Goal: Use online tool/utility

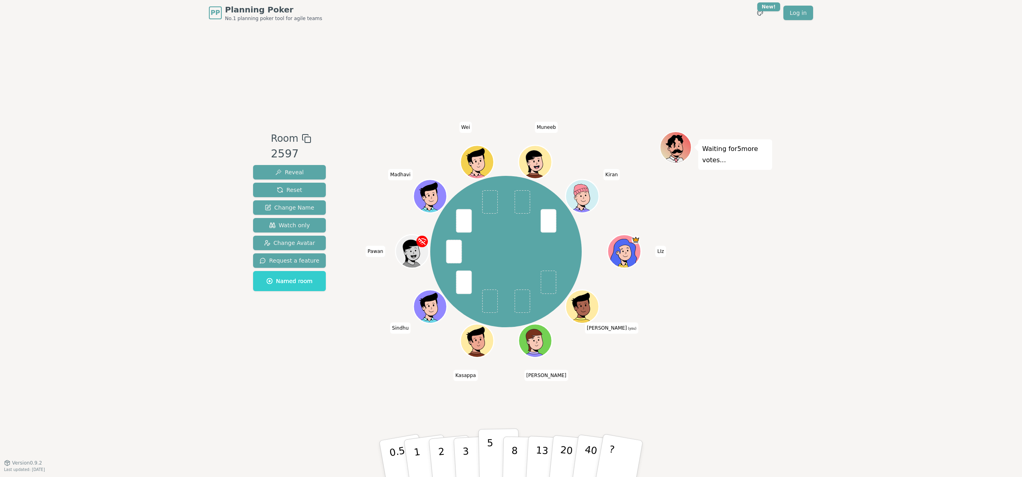
click at [492, 459] on p "5" at bounding box center [490, 458] width 7 height 43
